Goal: Information Seeking & Learning: Find specific fact

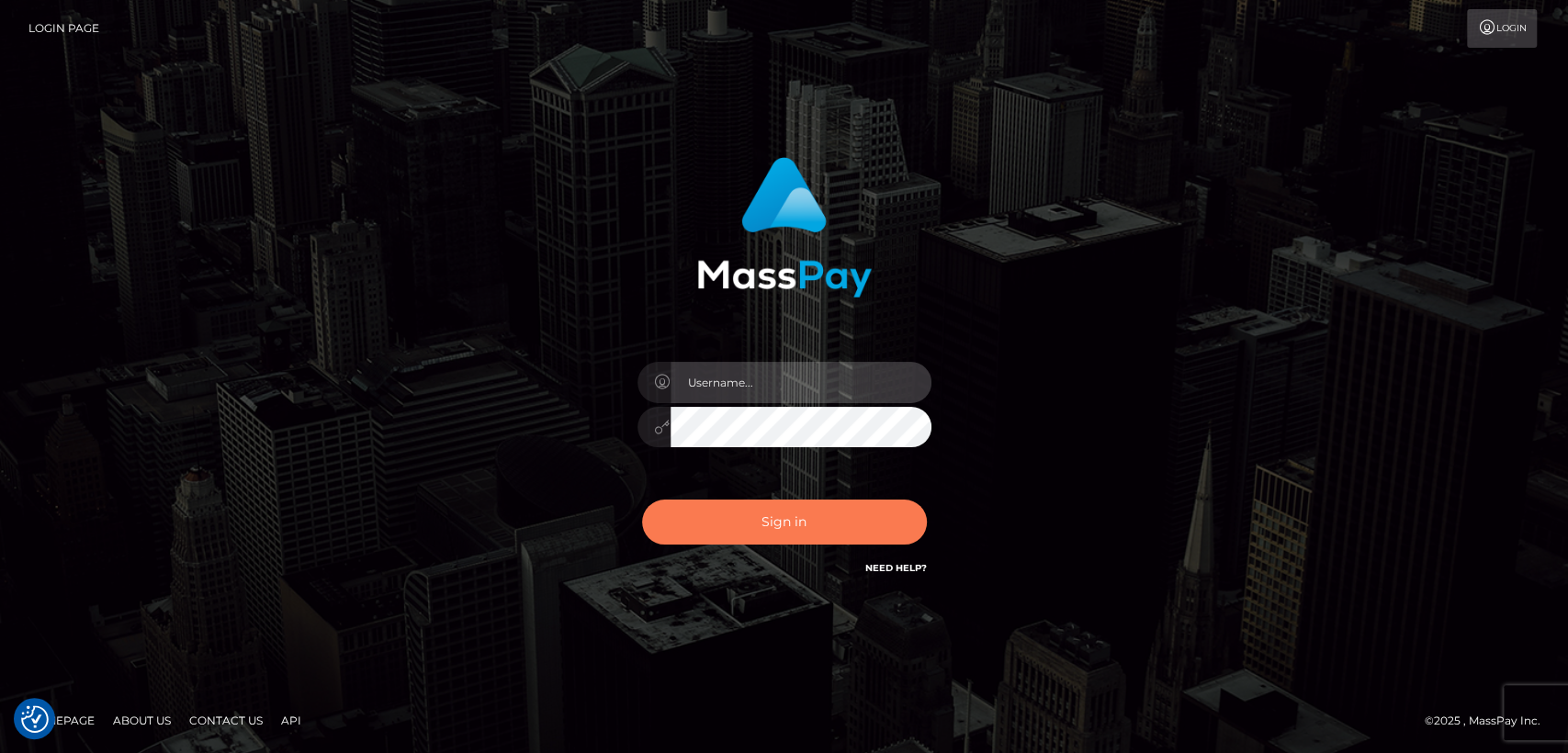
type input "nt.es"
click at [749, 539] on button "Sign in" at bounding box center [784, 522] width 285 height 45
click at [754, 526] on button "Sign in" at bounding box center [784, 522] width 285 height 45
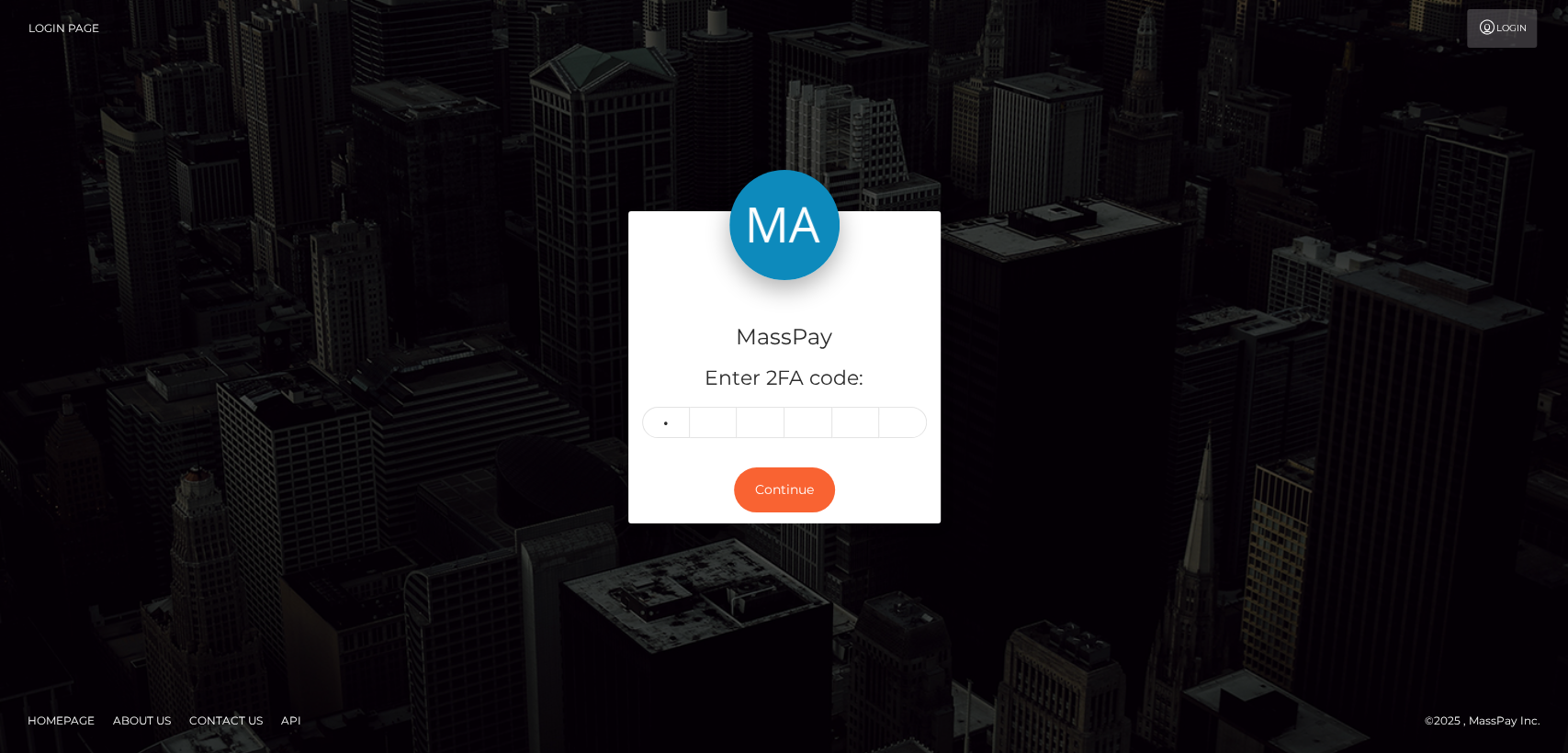
type input "1"
type input "6"
type input "9"
type input "3"
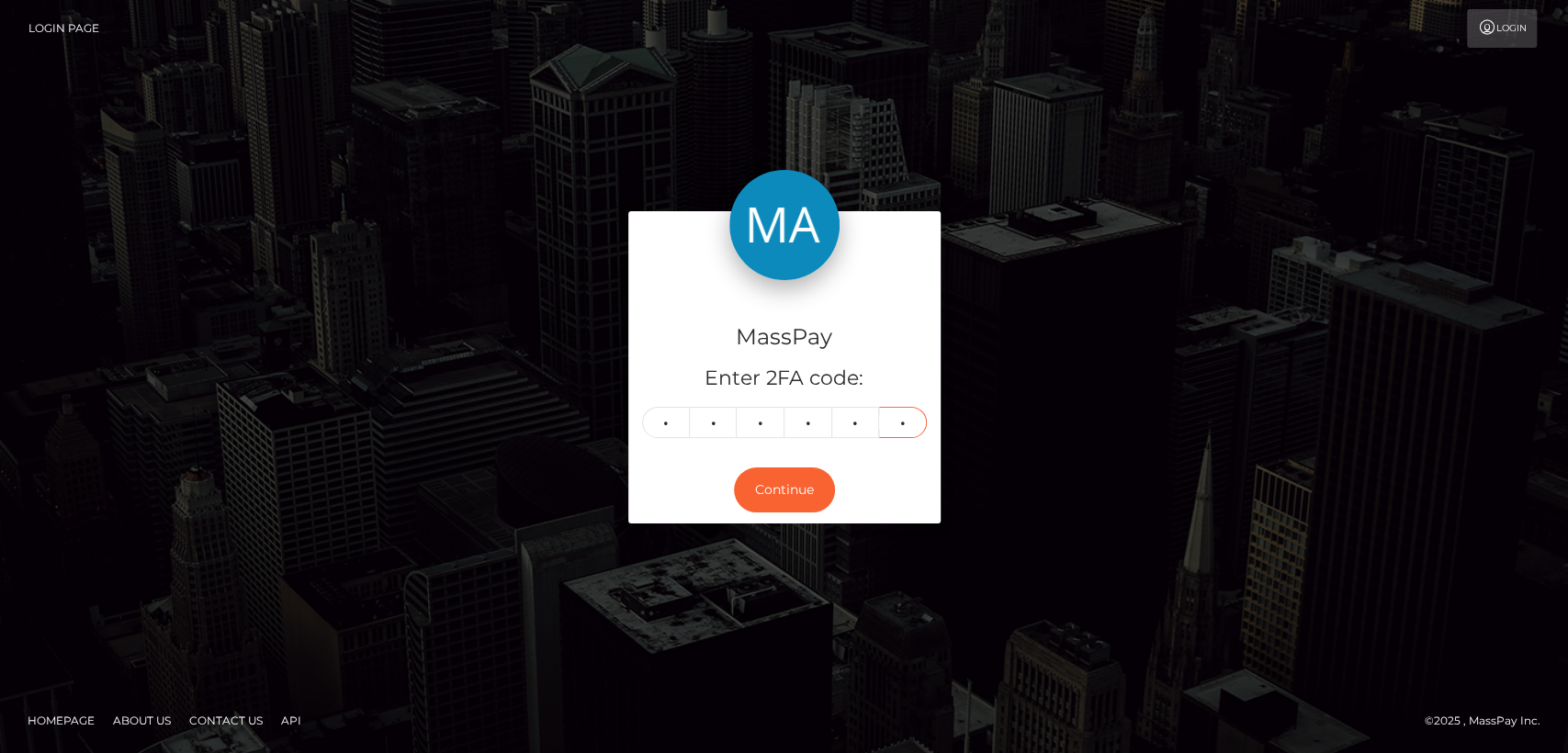
type input "4"
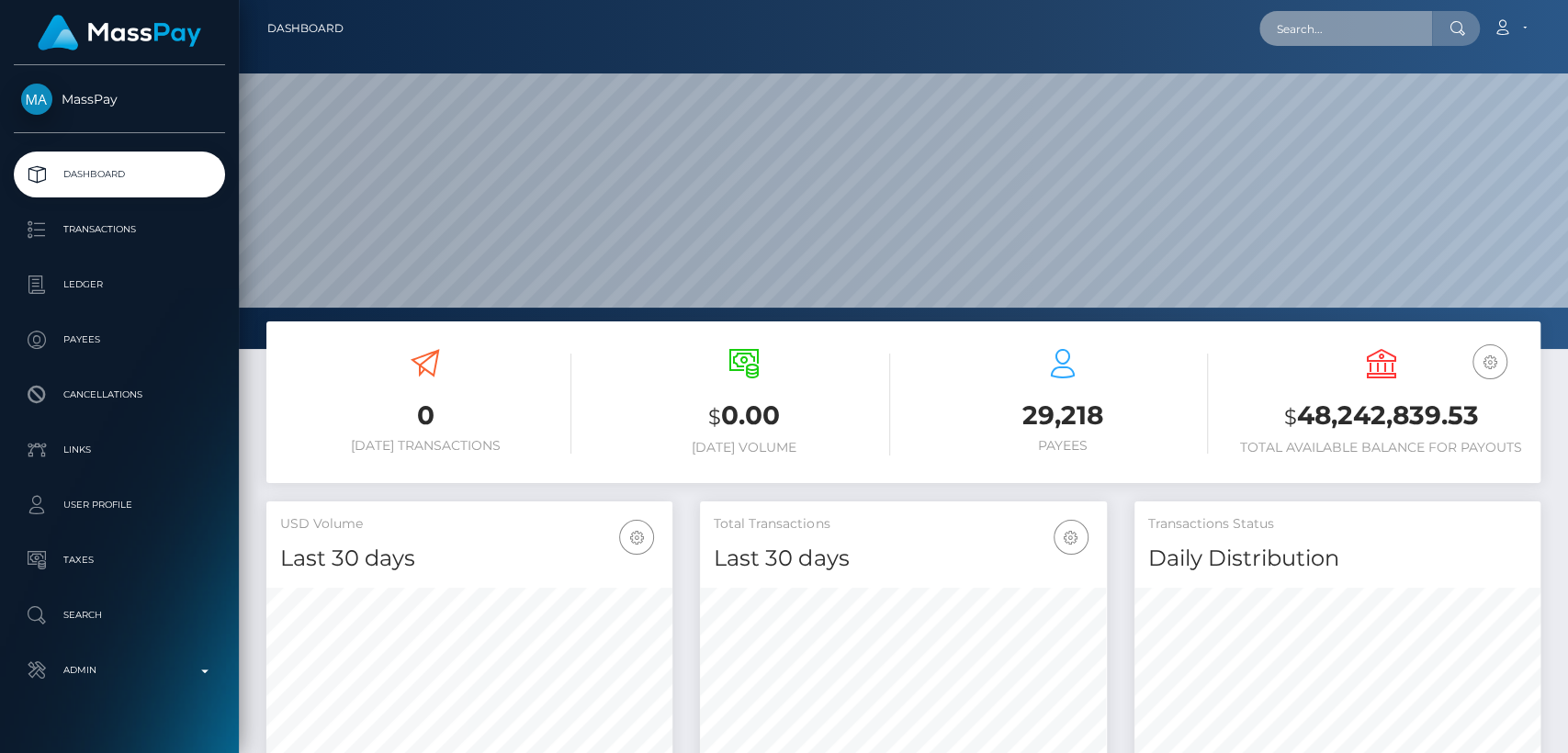
scroll to position [324, 406]
click at [1312, 15] on input "text" at bounding box center [1346, 29] width 173 height 35
paste input "benjaminremolano@gmail.com"
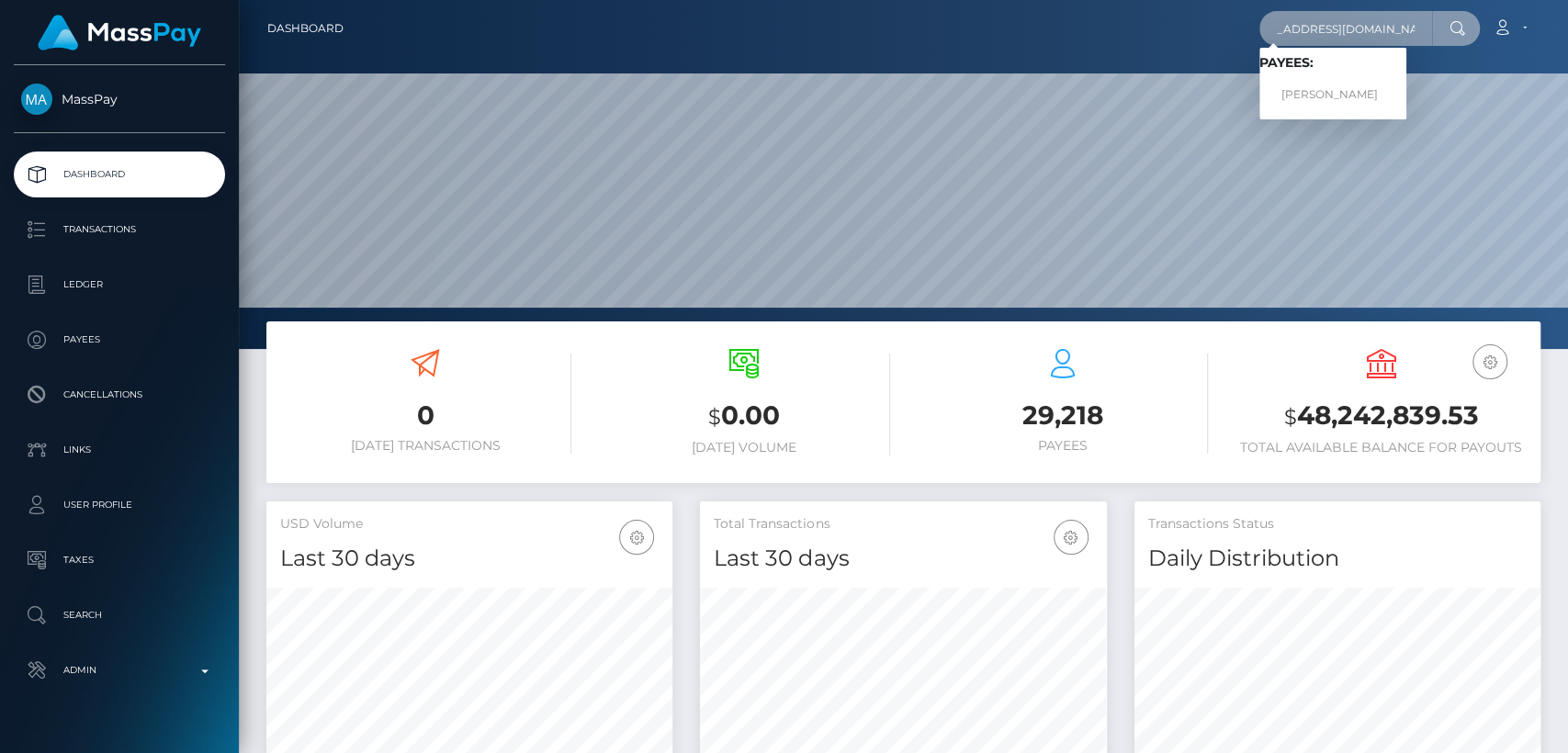
type input "benjaminremolano@gmail.com"
click at [1323, 112] on div "Loading... Loading... Payees: Benjamin Remolano" at bounding box center [1333, 83] width 147 height 71
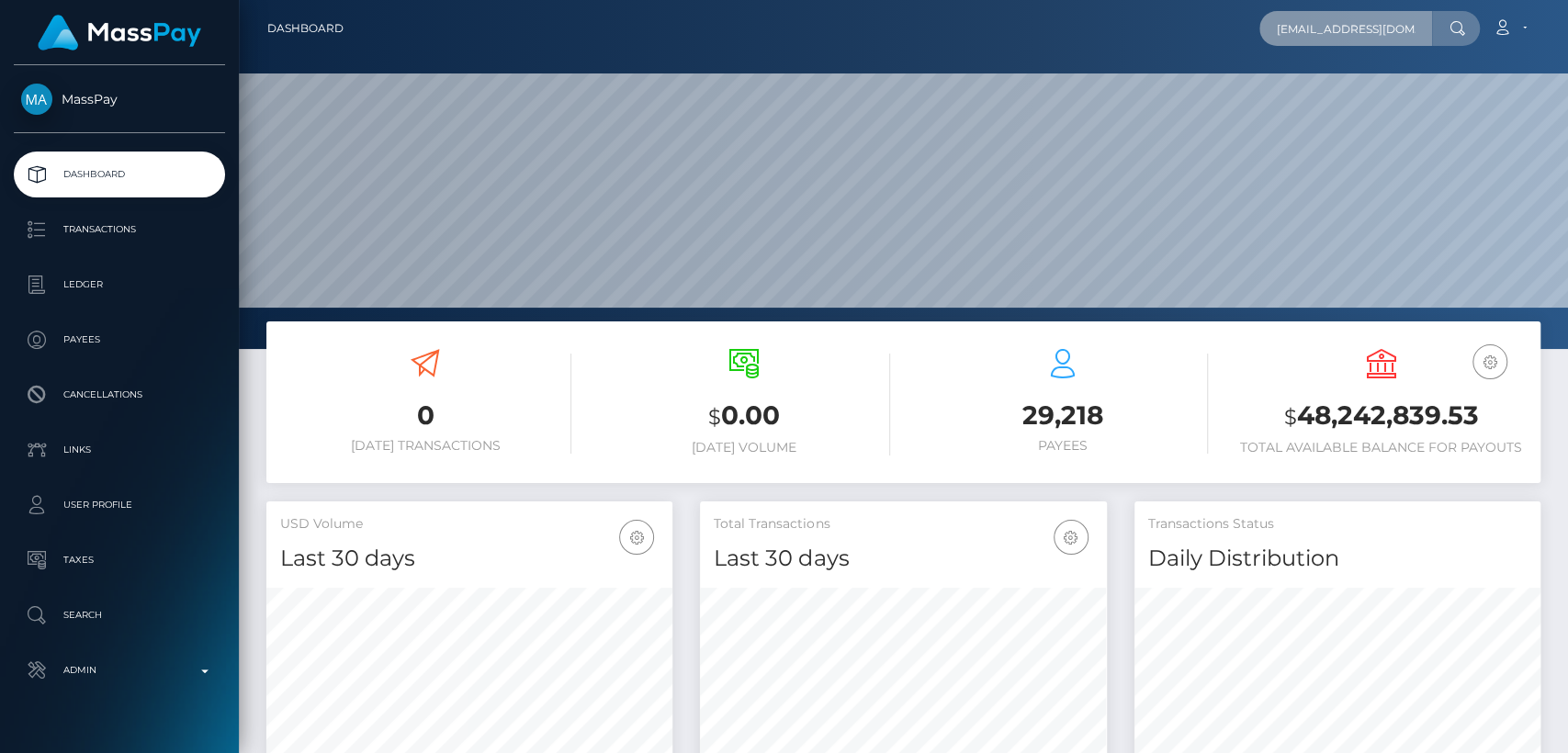
click at [1371, 36] on input "benjaminremolano@gmail.com" at bounding box center [1346, 29] width 173 height 35
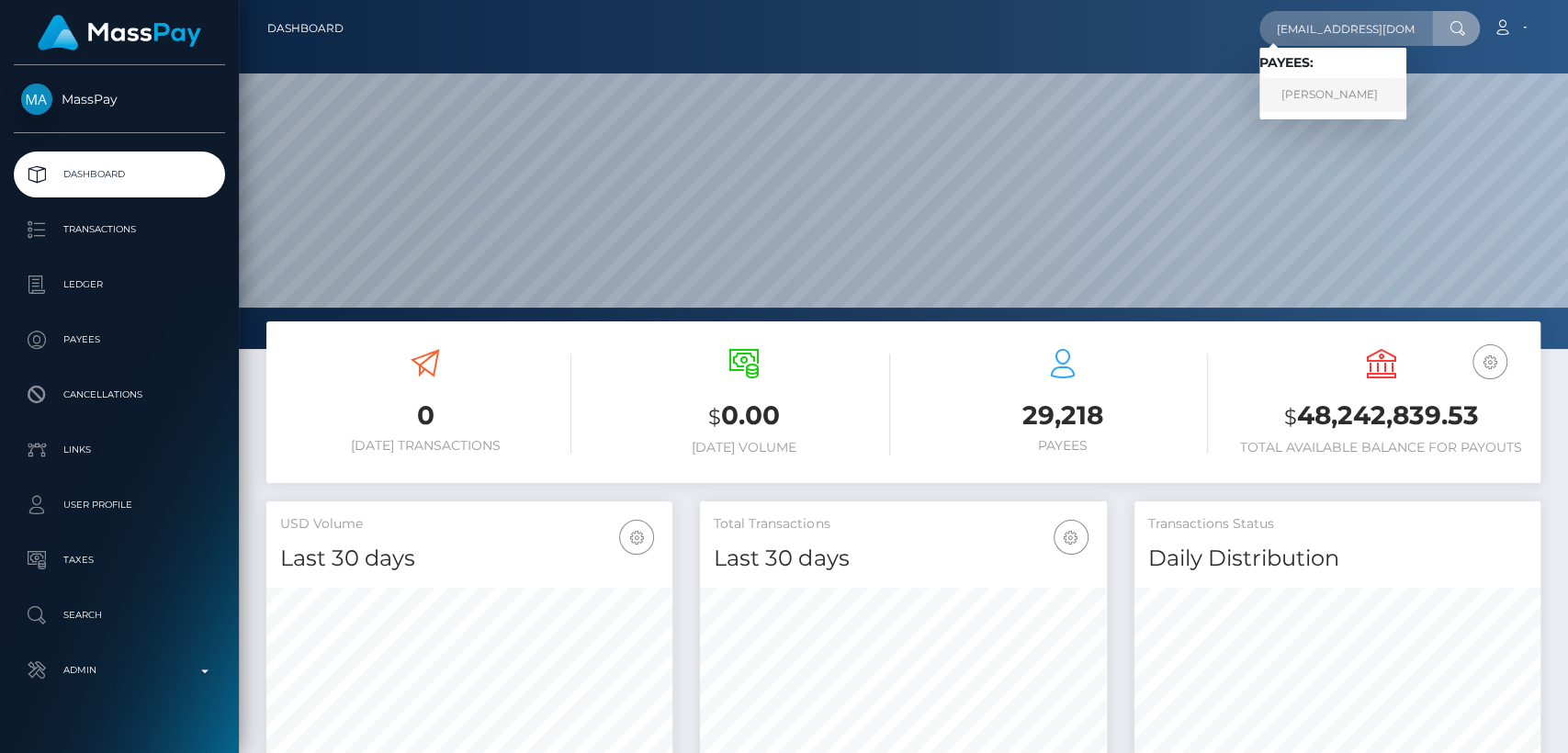
click at [1340, 78] on link "Benjamin Remolano" at bounding box center [1333, 95] width 147 height 34
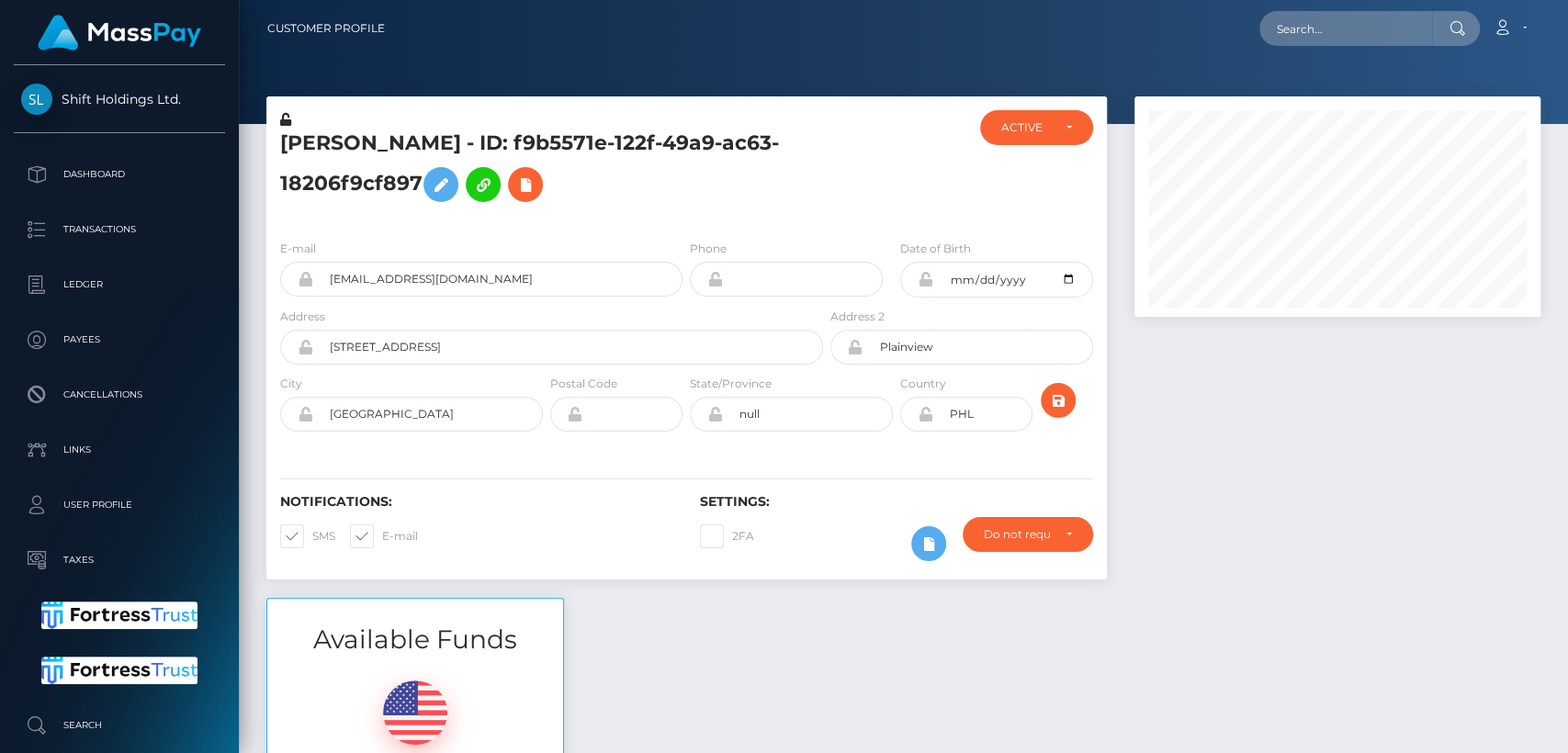
scroll to position [220, 406]
click at [343, 155] on h5 "Benjamin Remolano - ID: f9b5571e-122f-49a9-ac63-18206f9cf897" at bounding box center [547, 171] width 533 height 82
click at [343, 154] on h5 "Benjamin Remolano - ID: f9b5571e-122f-49a9-ac63-18206f9cf897" at bounding box center [547, 171] width 533 height 82
drag, startPoint x: 343, startPoint y: 154, endPoint x: 321, endPoint y: 125, distance: 36.4
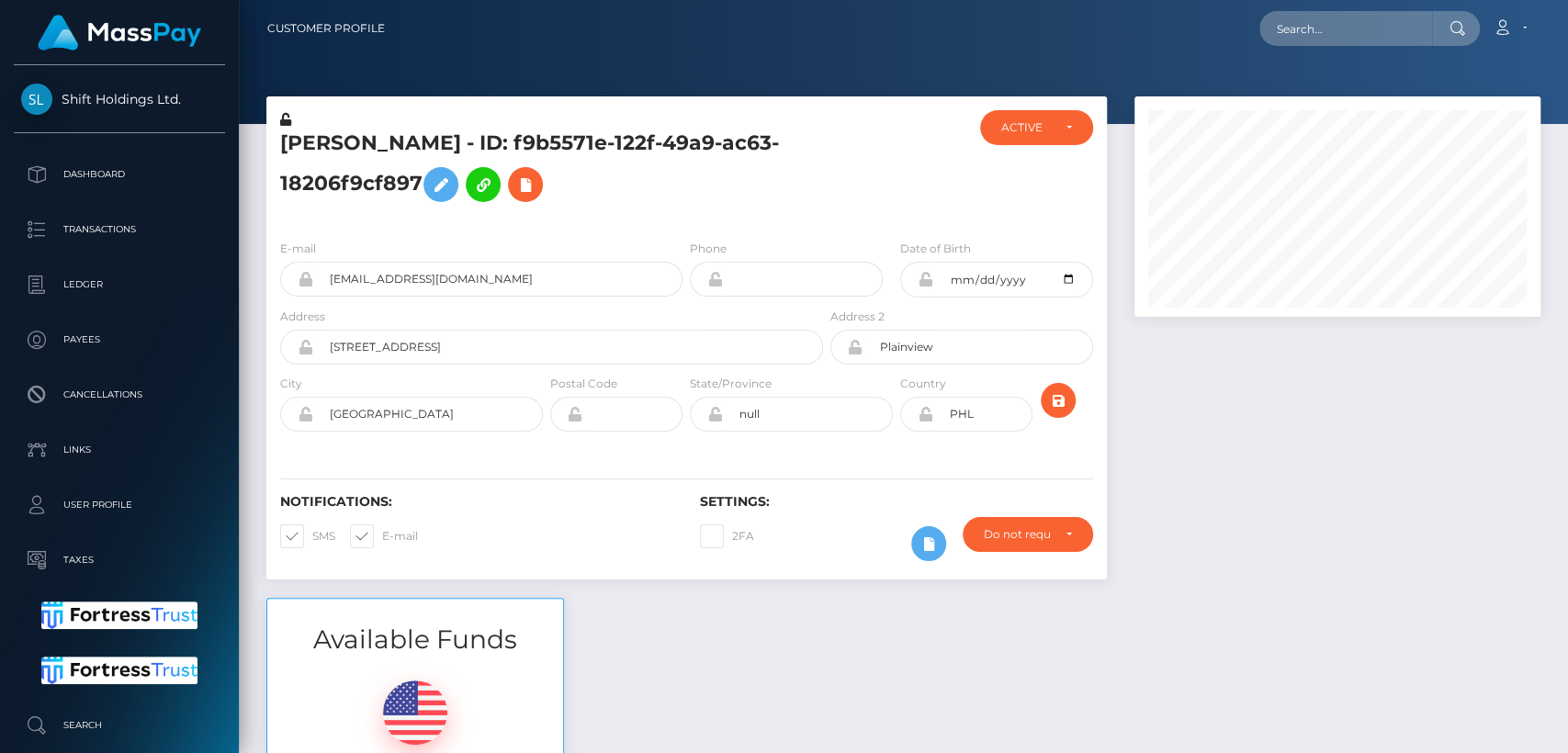
click at [321, 125] on div "Benjamin Remolano - ID: f9b5571e-122f-49a9-ac63-18206f9cf897" at bounding box center [547, 168] width 561 height 115
click at [325, 141] on h5 "Benjamin Remolano - ID: f9b5571e-122f-49a9-ac63-18206f9cf897" at bounding box center [547, 171] width 533 height 82
copy h5 "Benjamin"
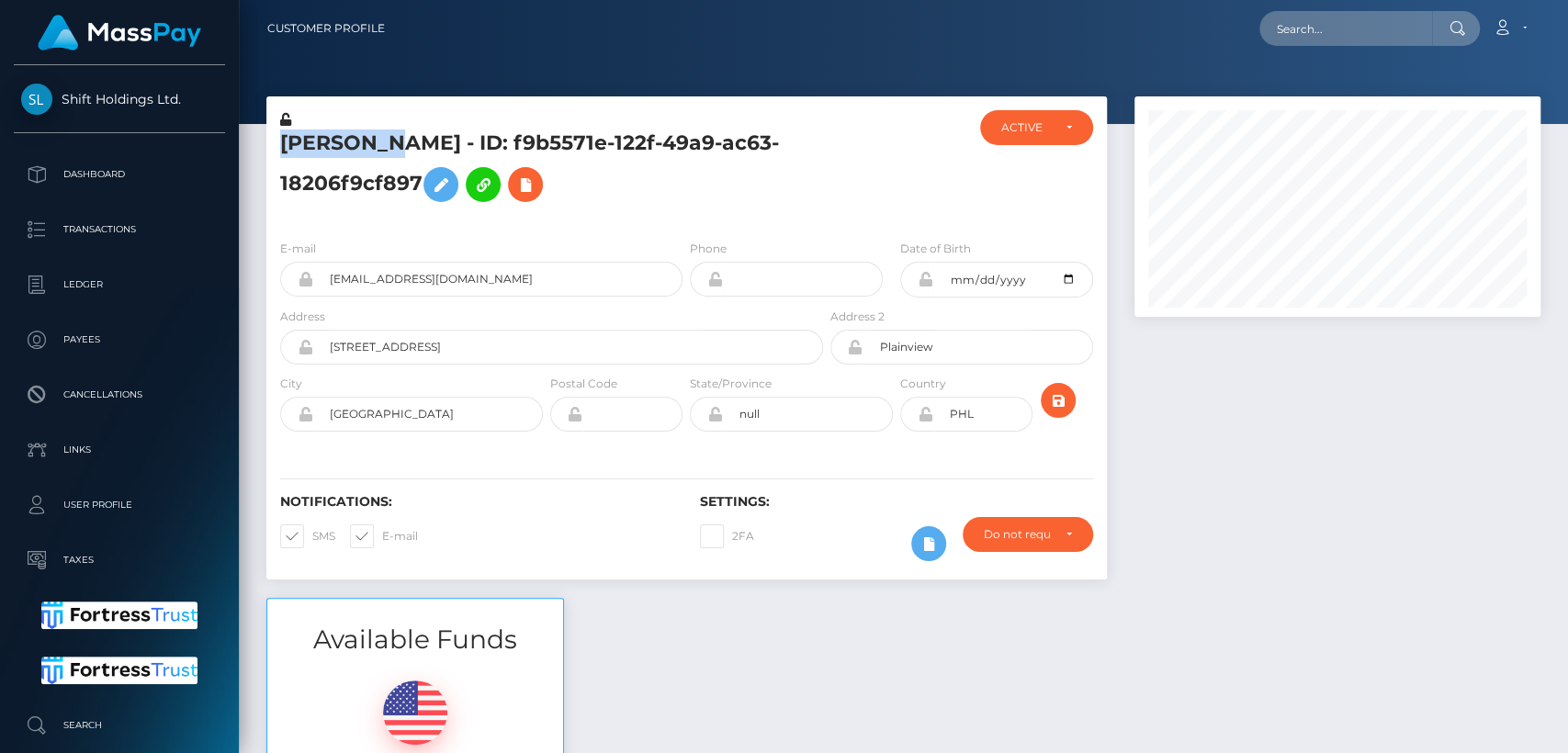
drag, startPoint x: 693, startPoint y: 642, endPoint x: 835, endPoint y: 259, distance: 408.5
click at [799, 642] on div "Available Funds $69.06 USD Balance" at bounding box center [903, 733] width 1302 height 270
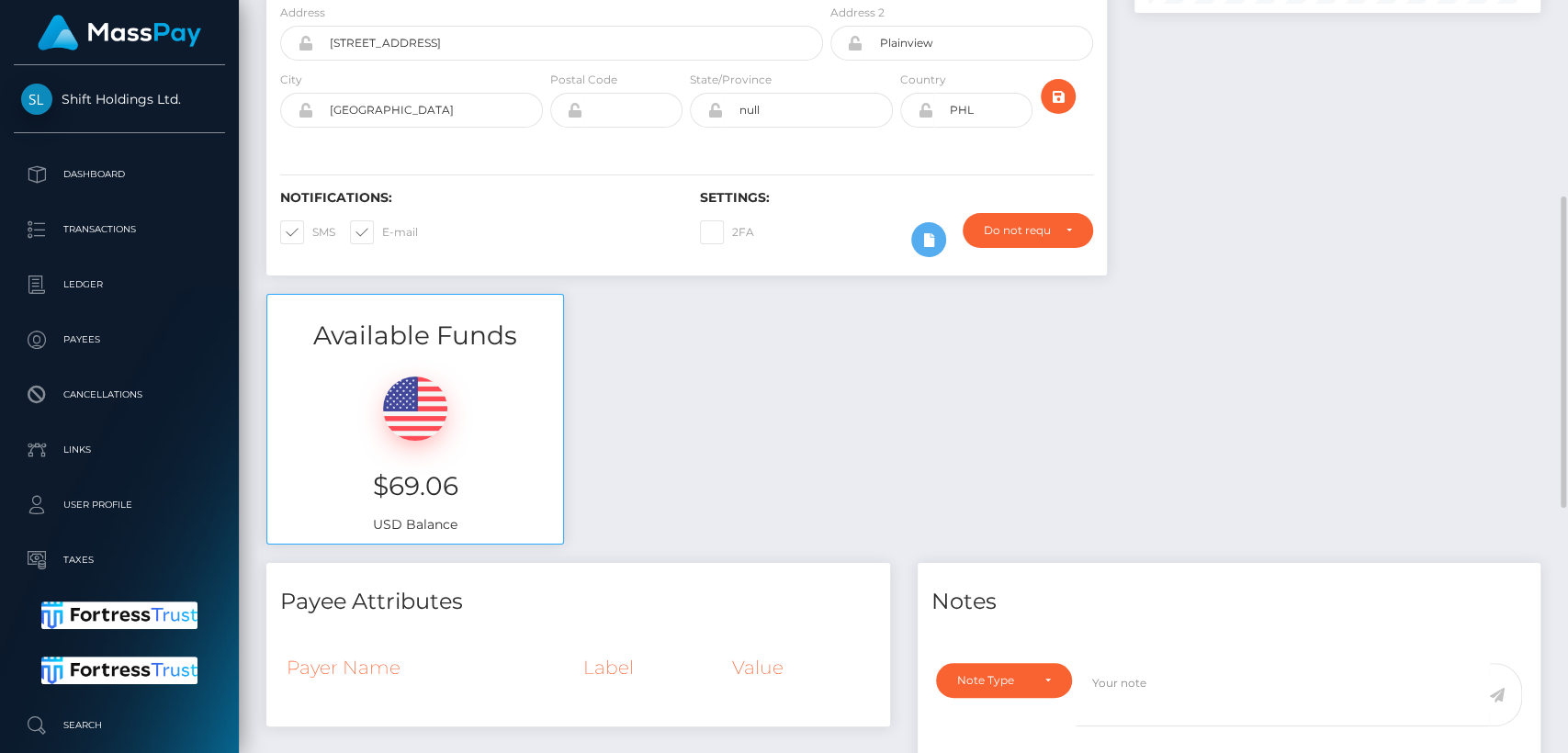
scroll to position [0, 0]
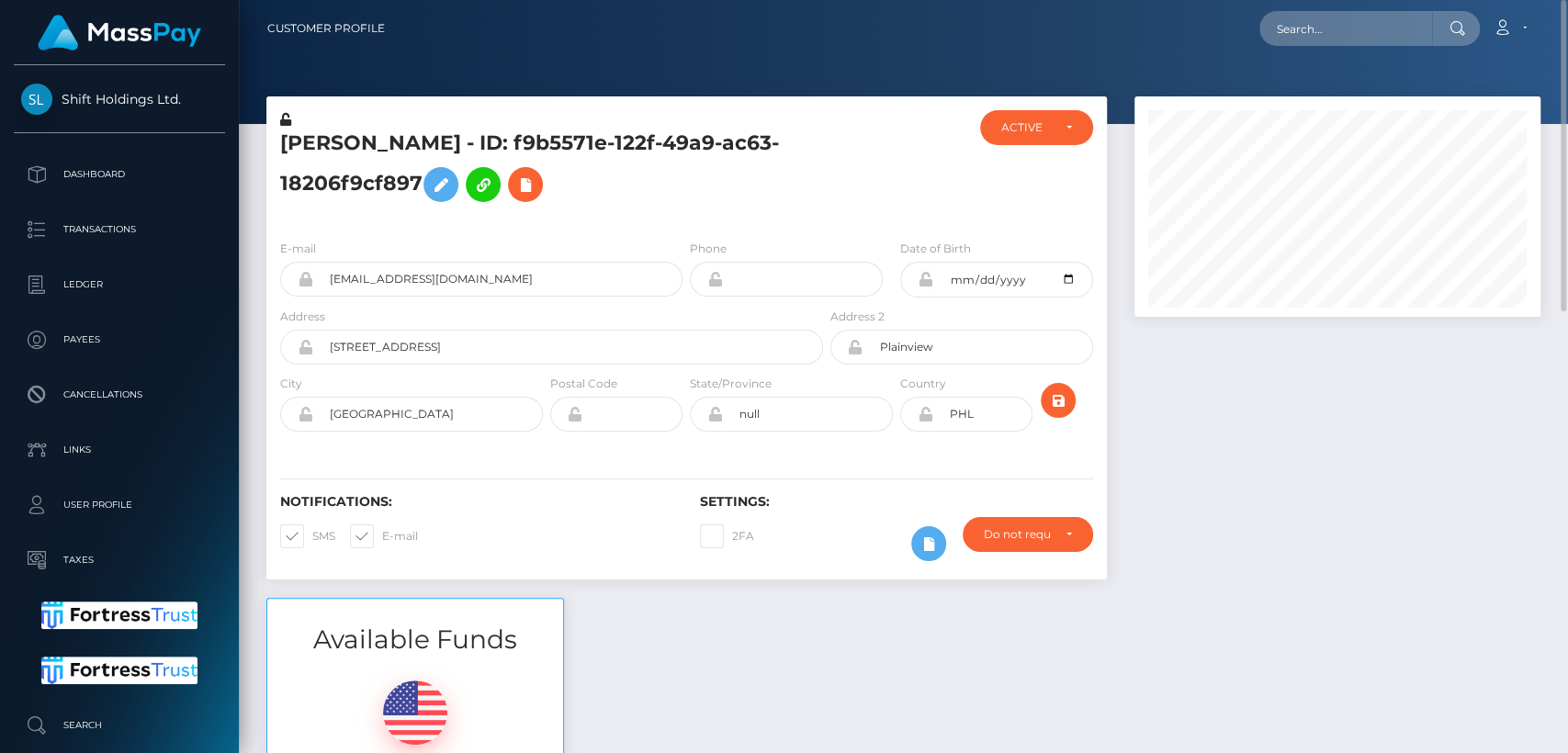
click at [1290, 45] on div "Loading... Loading... Account Edit Profile Logout" at bounding box center [969, 29] width 1140 height 39
click at [1296, 25] on input "text" at bounding box center [1346, 29] width 173 height 35
paste input "Amarin14122543@gmail.com"
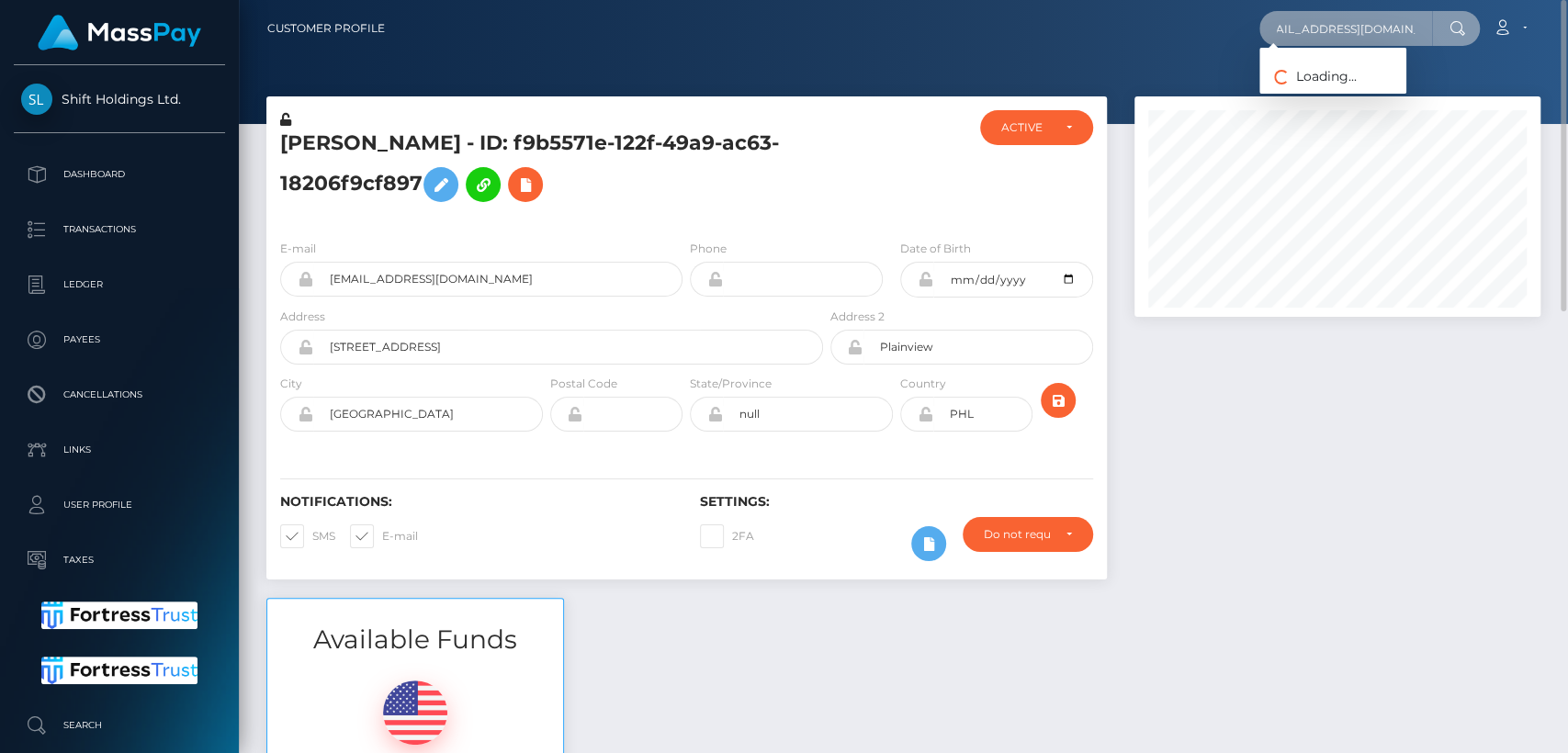
type input "Amarin14122543@gmail.com"
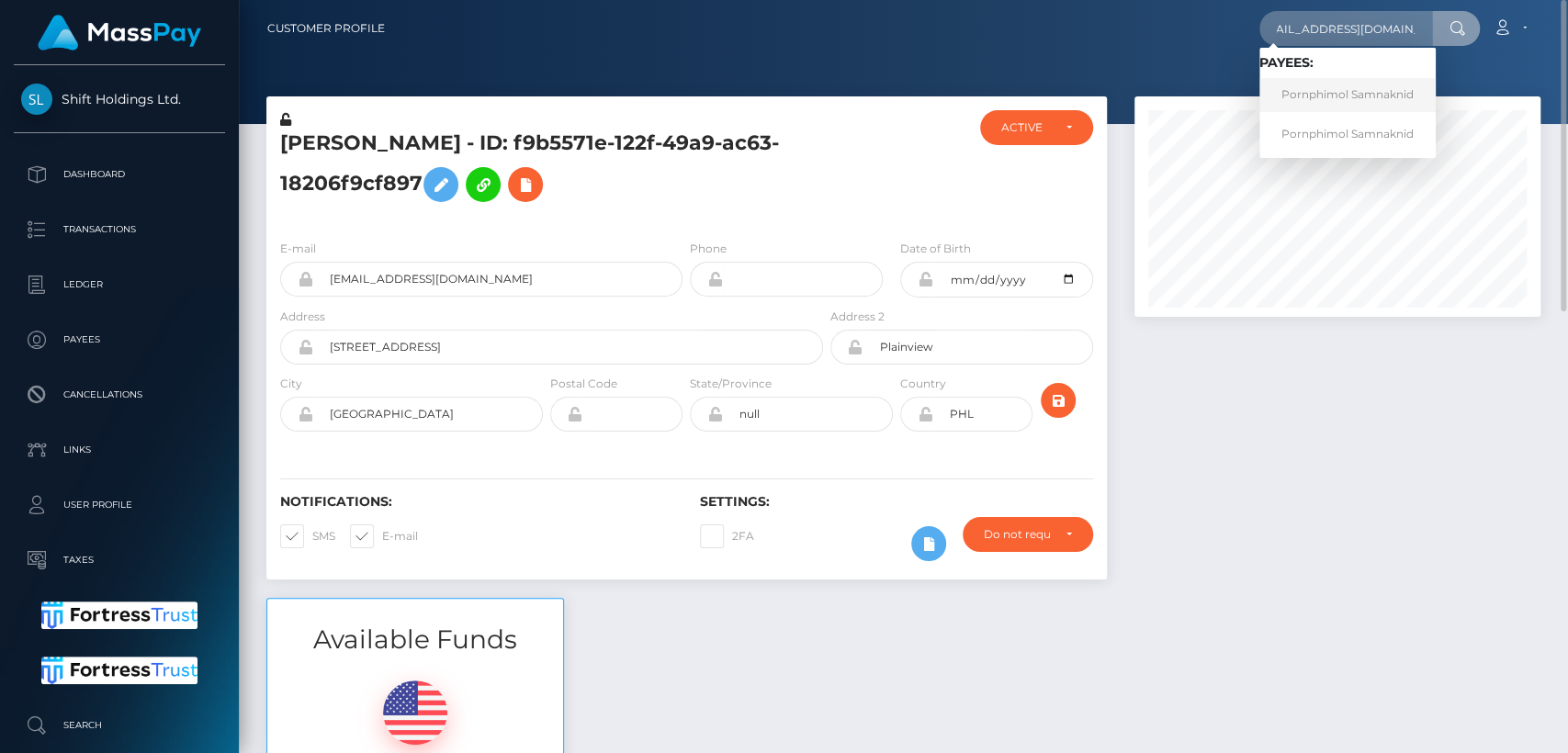
scroll to position [0, 0]
click at [1338, 90] on link "Pornphimol Samnaknid" at bounding box center [1348, 95] width 176 height 34
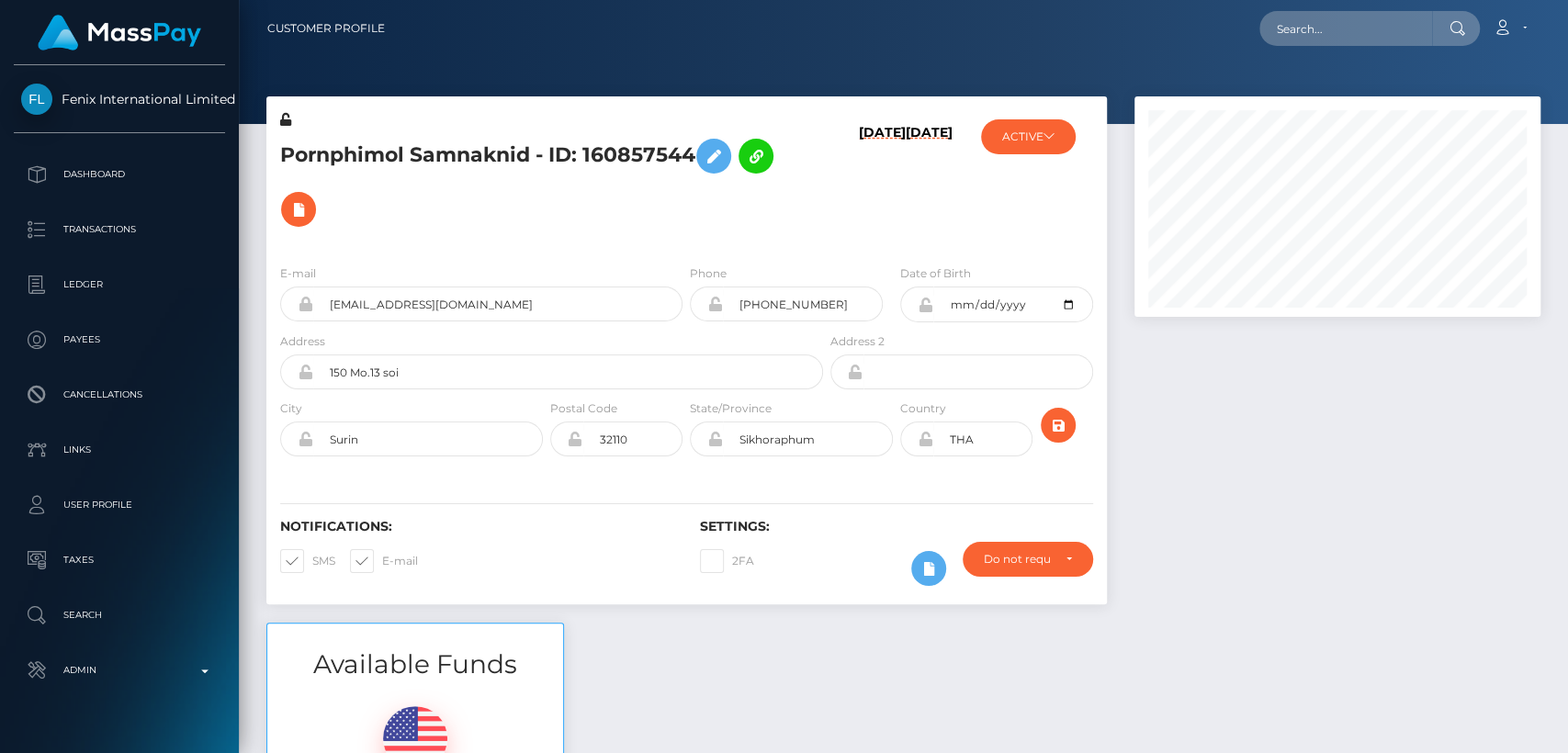
scroll to position [220, 406]
click at [349, 159] on h5 "Pornphimol Samnaknid - ID: 160857544" at bounding box center [547, 183] width 533 height 107
copy h5 "Pornphimol"
click at [724, 660] on div "Available Funds $0.00 USD Balance" at bounding box center [903, 758] width 1302 height 270
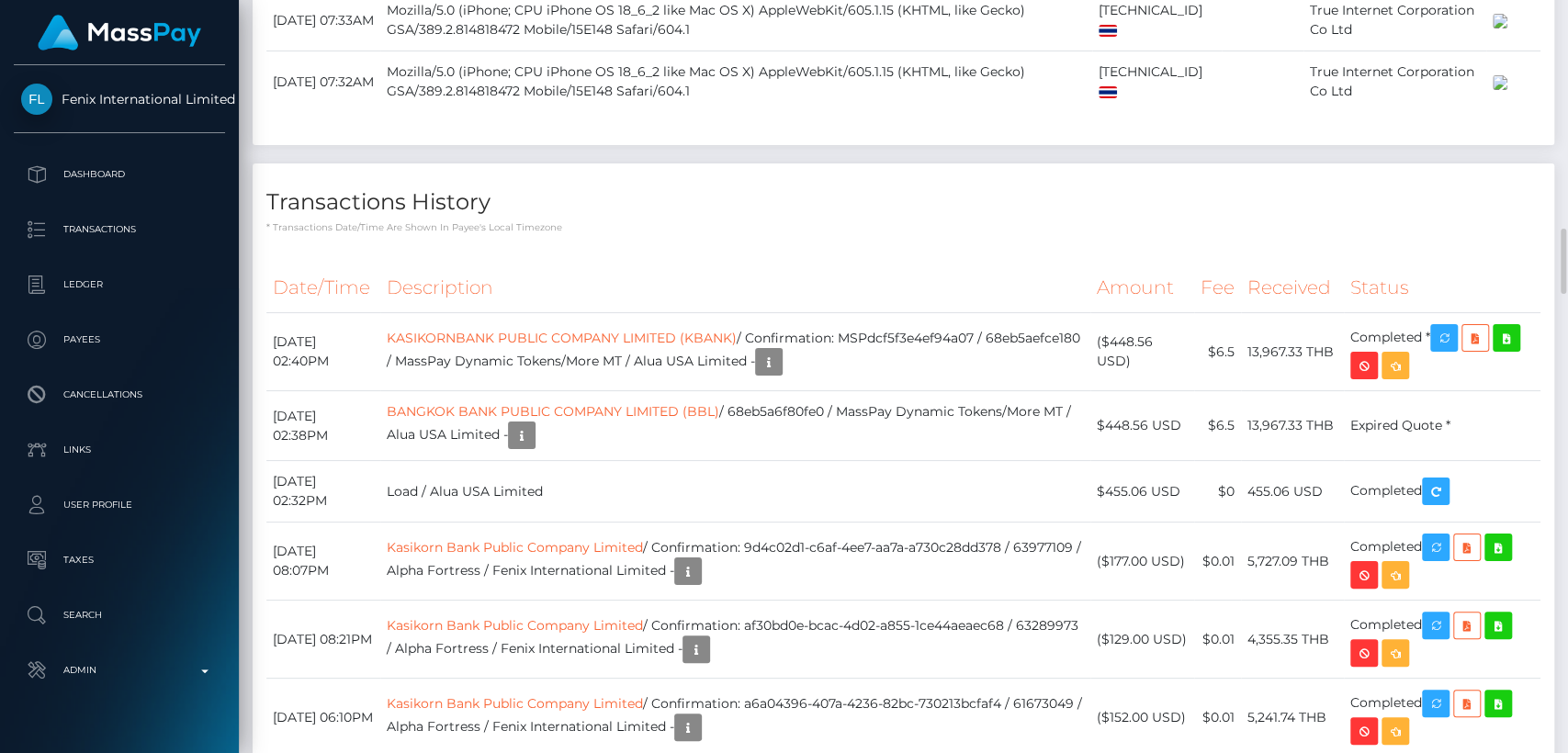
scroll to position [2639, 0]
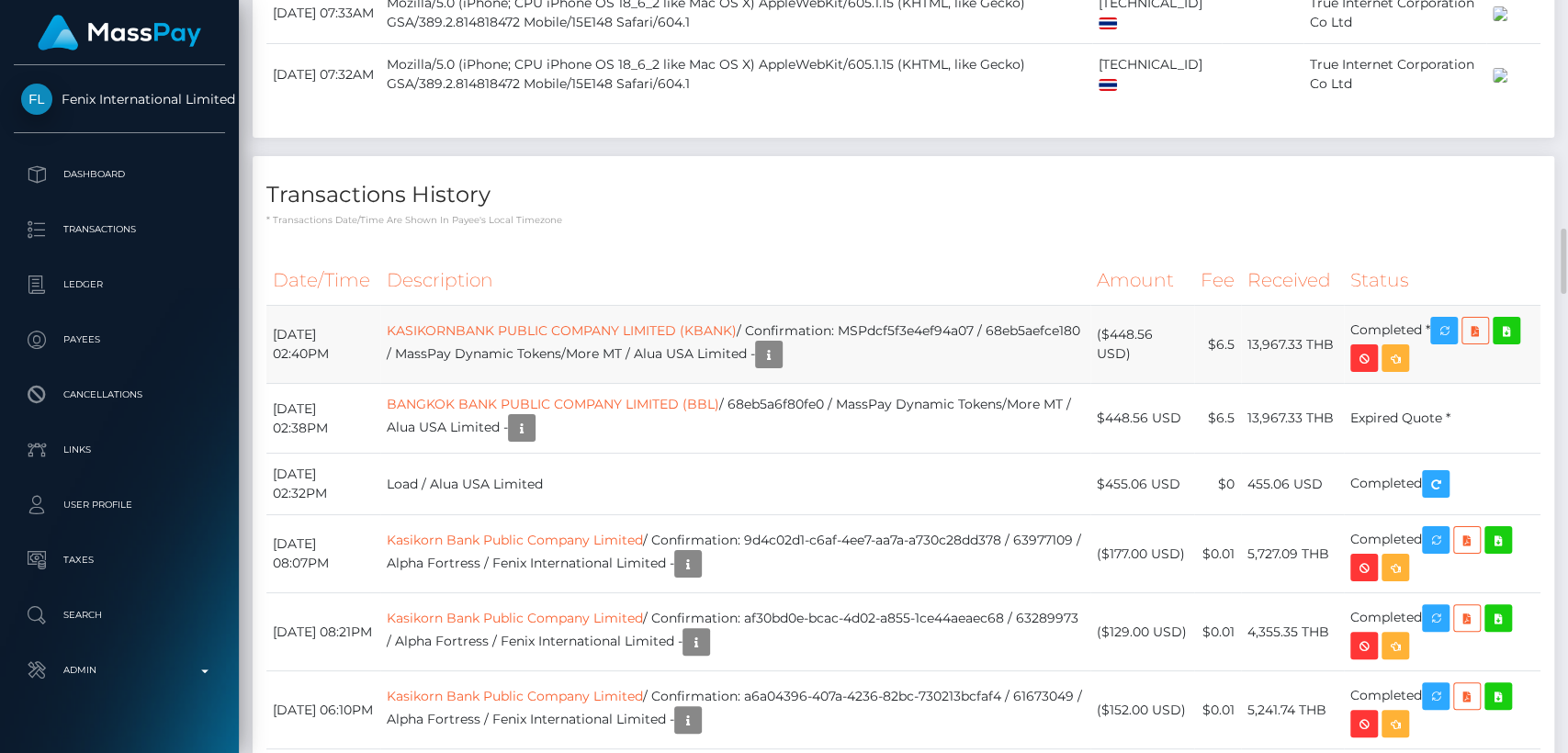
drag, startPoint x: 383, startPoint y: 266, endPoint x: 270, endPoint y: 272, distance: 113.2
click at [270, 306] on td "October 12, 2025 02:40PM" at bounding box center [323, 345] width 114 height 78
copy td "October 12, 2025"
click at [682, 179] on h4 "Transactions History" at bounding box center [903, 195] width 1275 height 32
drag, startPoint x: 1346, startPoint y: 276, endPoint x: 1251, endPoint y: 277, distance: 95.0
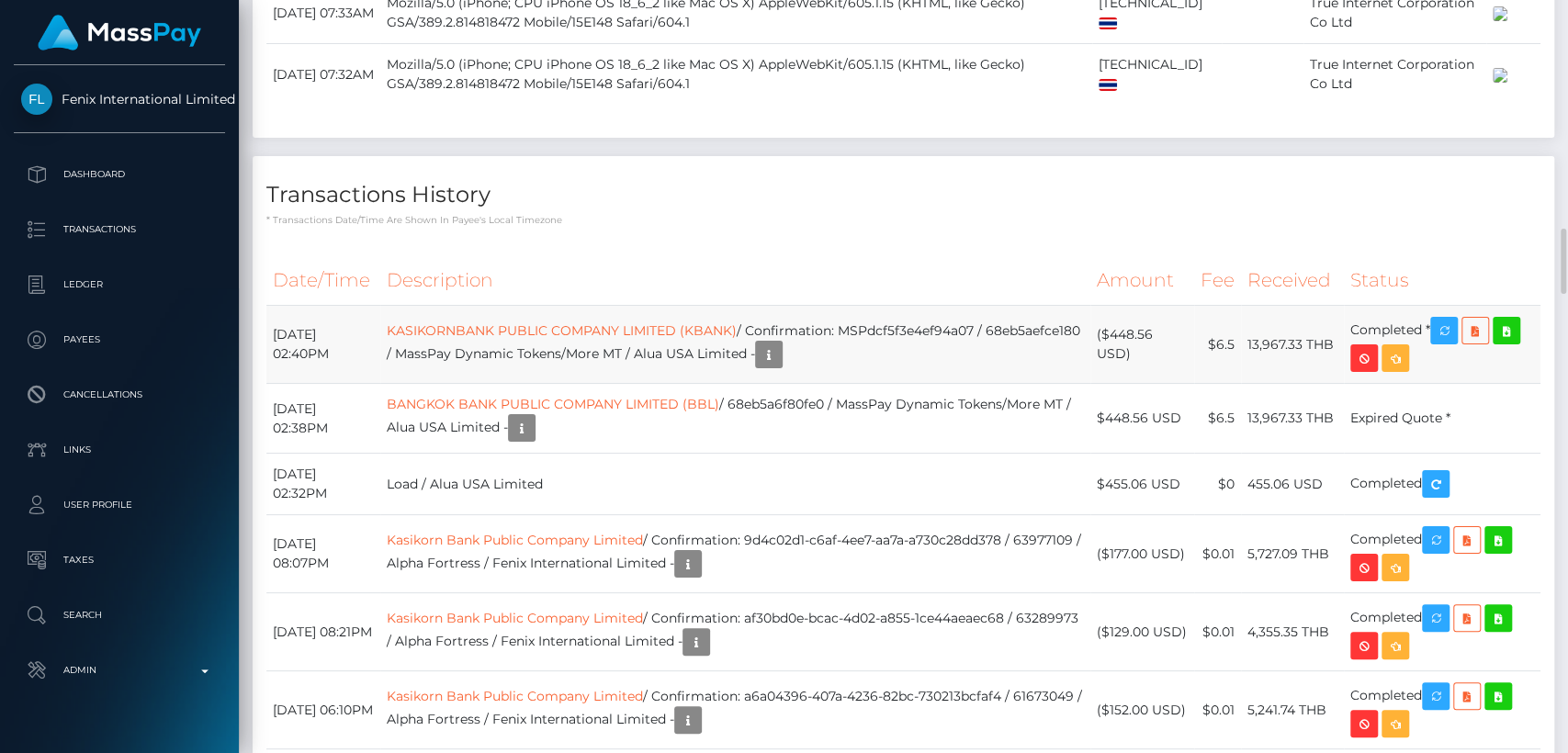
click at [1251, 306] on td "13,967.33 THB" at bounding box center [1292, 345] width 103 height 78
copy td "13,967.33 THB"
click at [686, 156] on div "Transactions History * Transactions date/time are shown in payee's local timezo…" at bounding box center [903, 191] width 1302 height 71
click at [780, 344] on icon "button" at bounding box center [769, 355] width 22 height 23
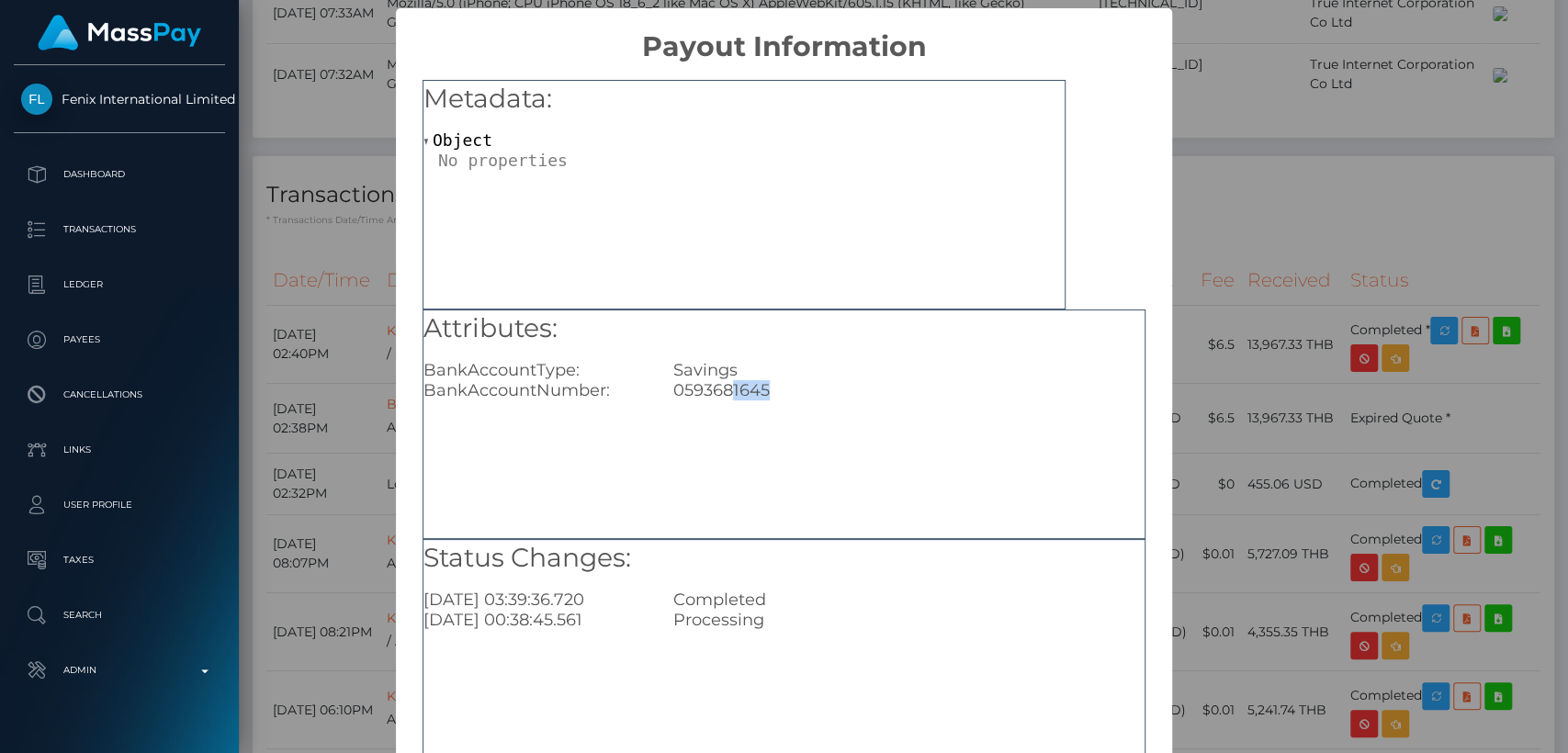
drag, startPoint x: 771, startPoint y: 396, endPoint x: 728, endPoint y: 397, distance: 43.0
click at [728, 397] on div "0593681645" at bounding box center [909, 391] width 499 height 20
copy div "1645"
click at [709, 442] on div "Attributes: BankAccountType: Savings BankAccountNumber: 0593681645" at bounding box center [784, 423] width 723 height 229
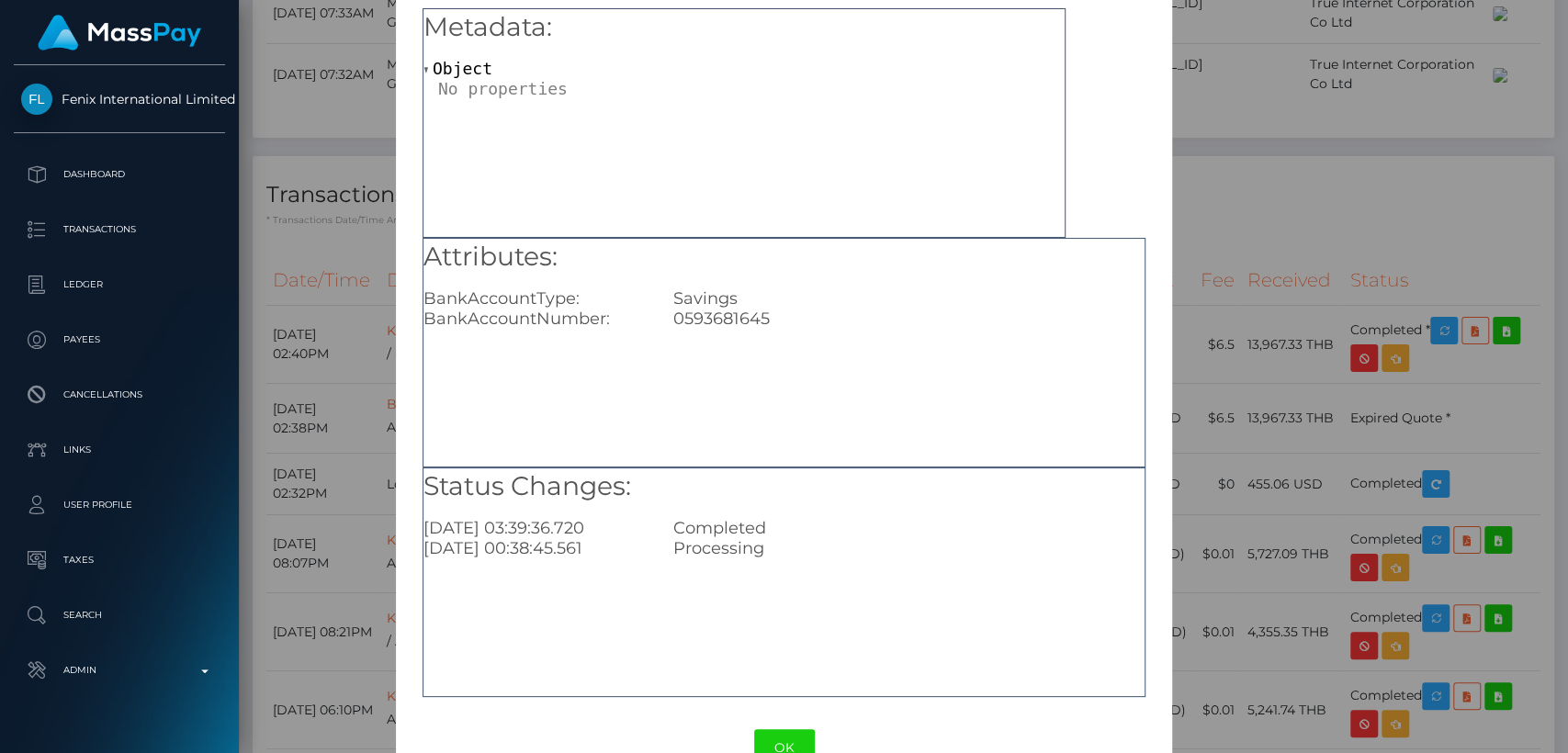
scroll to position [121, 0]
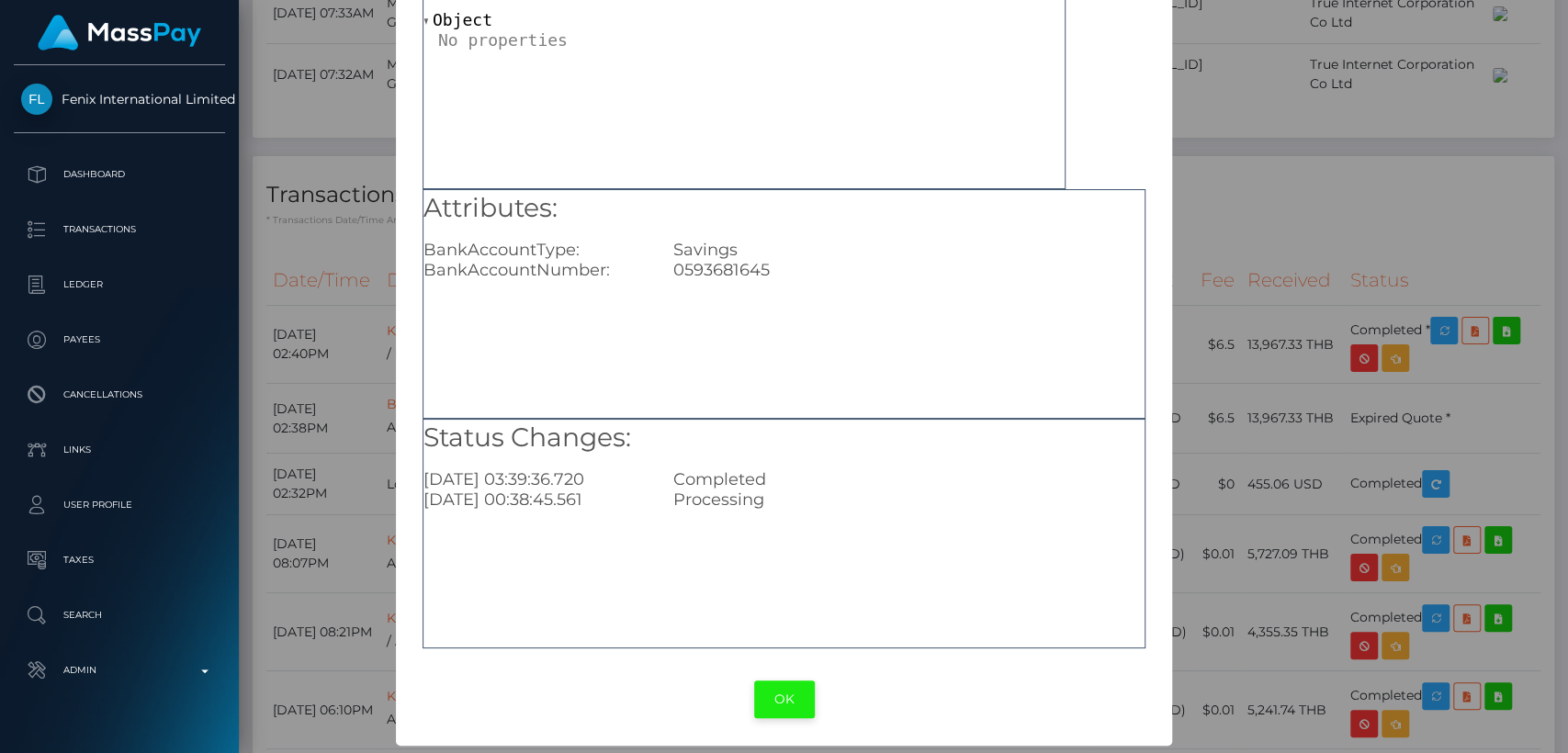
click at [772, 698] on button "OK" at bounding box center [784, 699] width 60 height 38
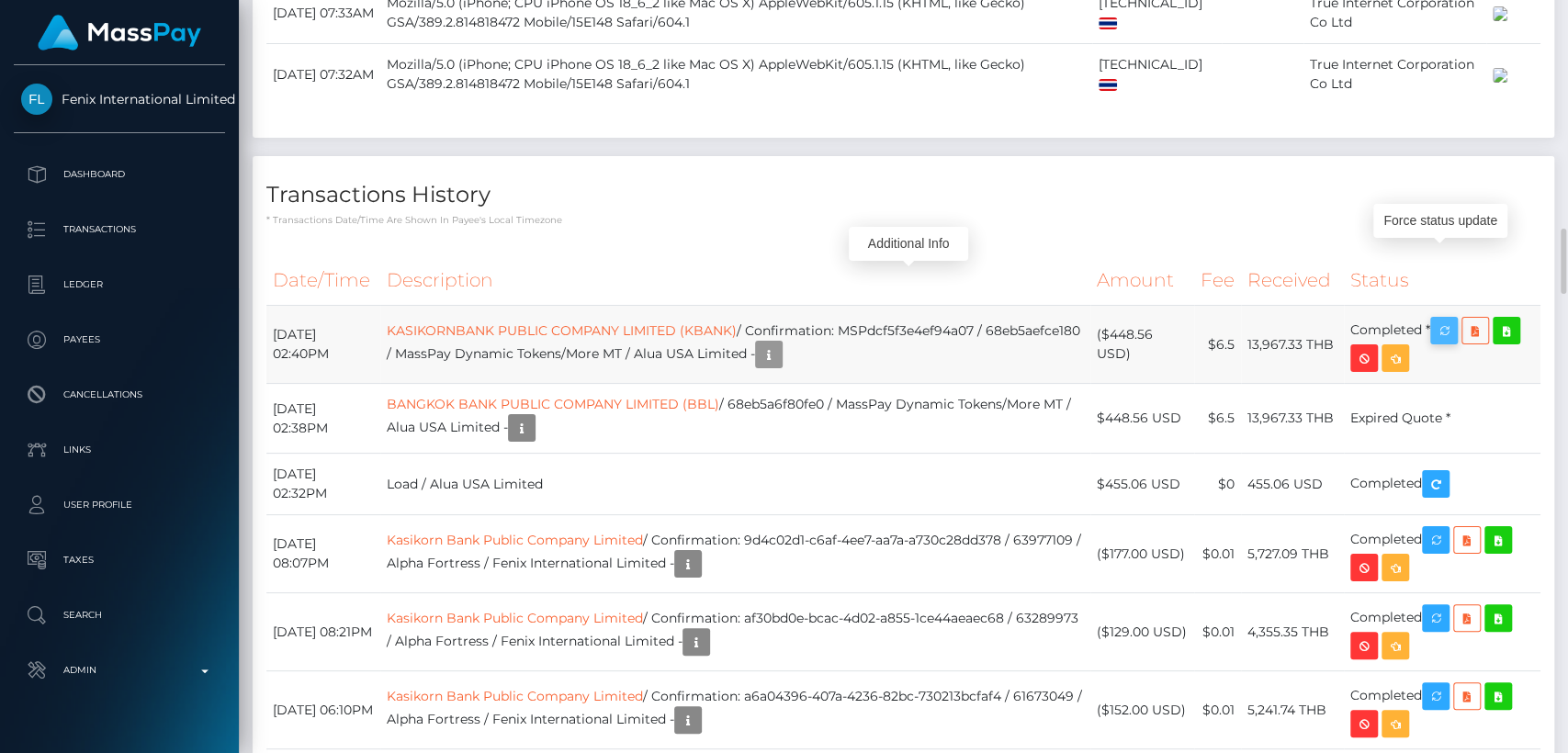
scroll to position [220, 406]
click at [1447, 319] on icon "button" at bounding box center [1445, 331] width 22 height 23
